Goal: Task Accomplishment & Management: Use online tool/utility

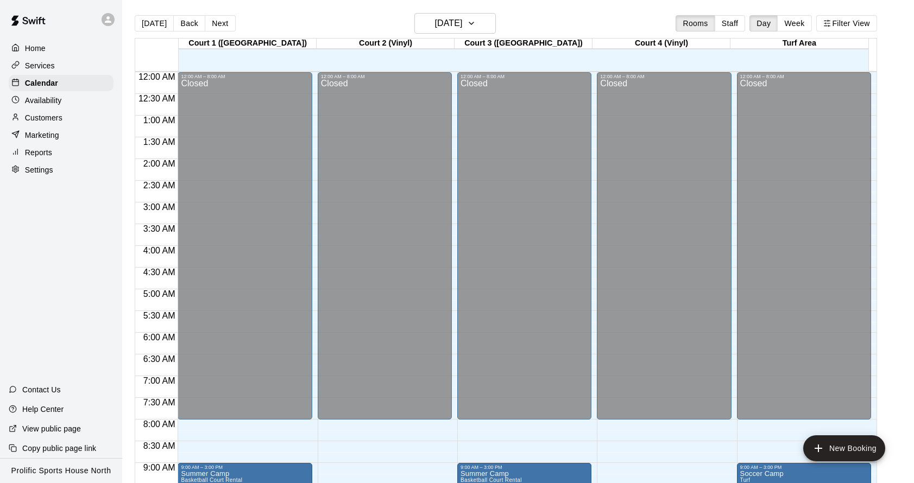
scroll to position [586, 0]
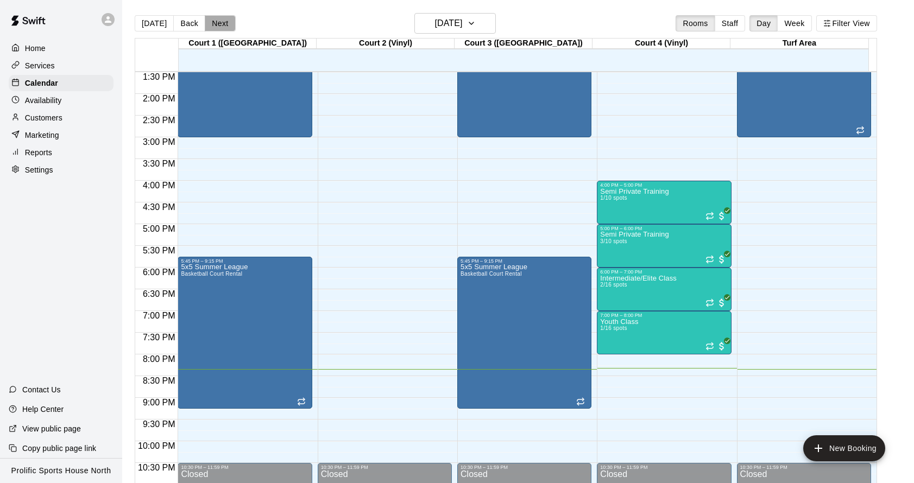
click at [225, 23] on button "Next" at bounding box center [220, 23] width 30 height 16
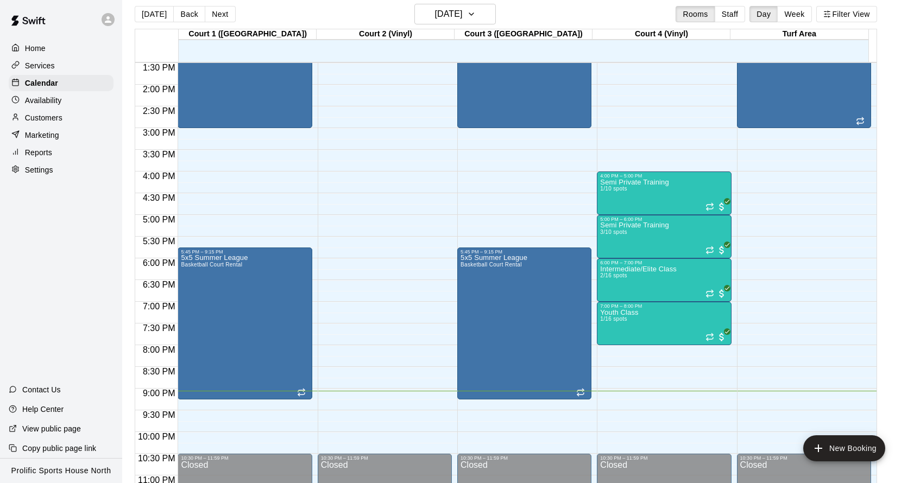
scroll to position [584, 0]
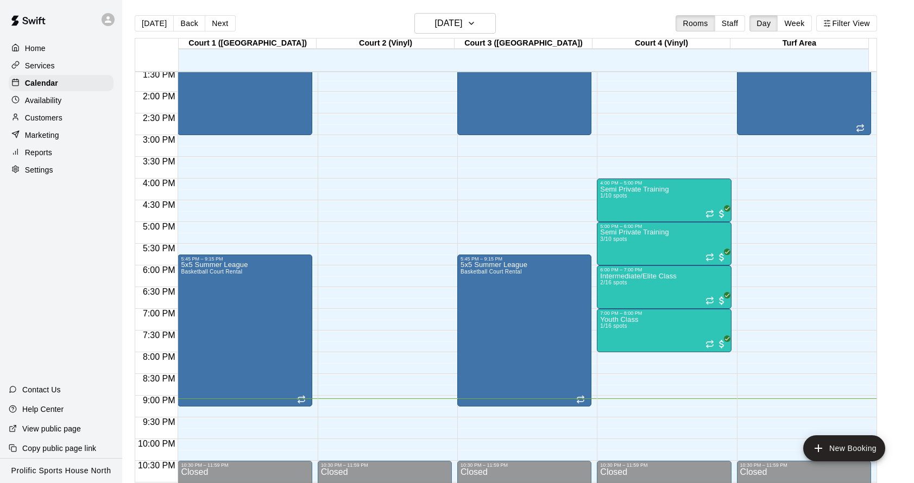
scroll to position [586, 0]
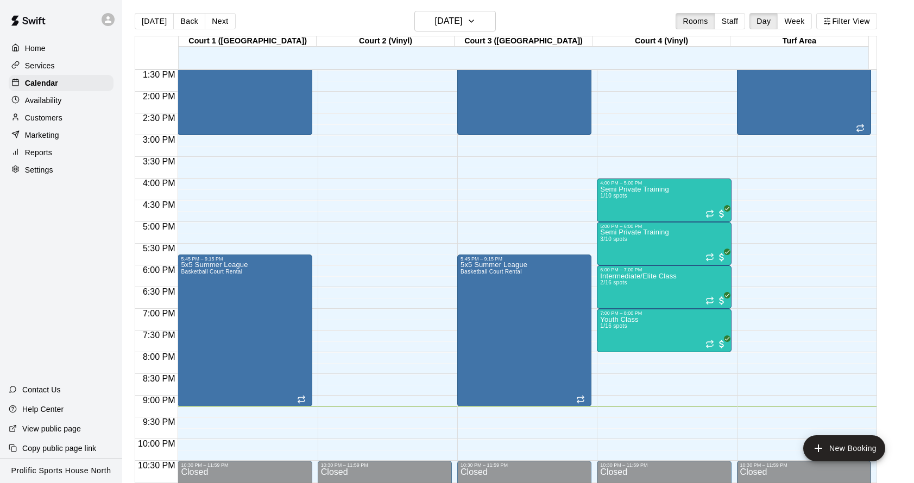
scroll to position [588, 0]
